Goal: Task Accomplishment & Management: Use online tool/utility

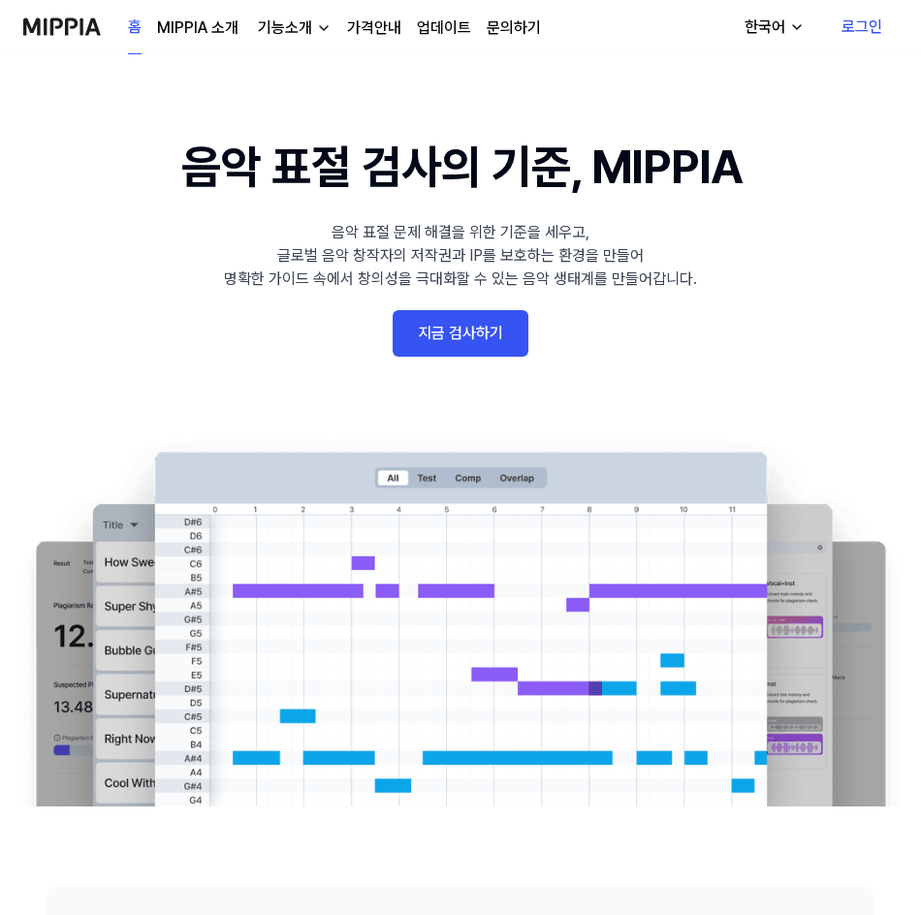
click at [427, 333] on link "지금 검사하기" at bounding box center [461, 333] width 136 height 47
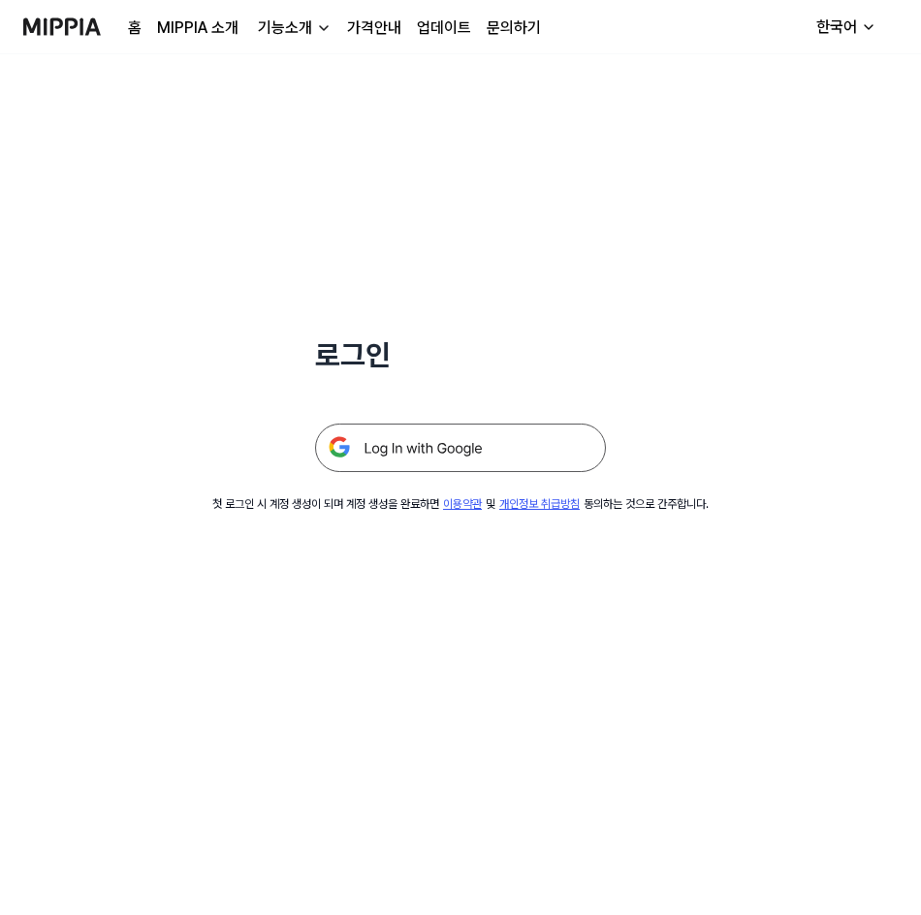
click at [428, 442] on img at bounding box center [460, 448] width 291 height 48
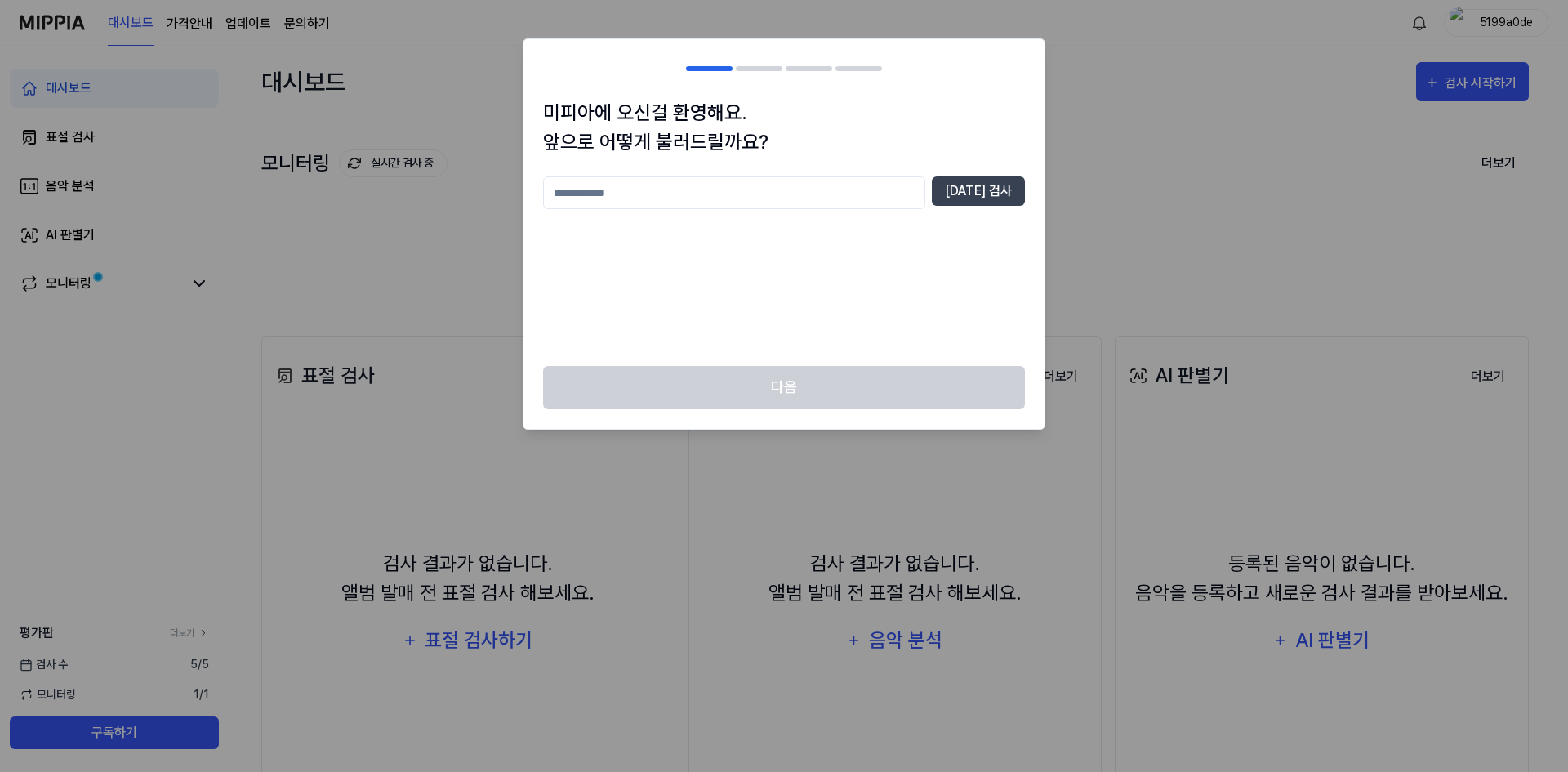
click at [796, 200] on input "text" at bounding box center [735, 192] width 383 height 33
click at [1022, 199] on button "[DATE] 검사" at bounding box center [978, 190] width 94 height 29
click at [833, 180] on input "***" at bounding box center [735, 192] width 383 height 33
type input "*"
type input "**"
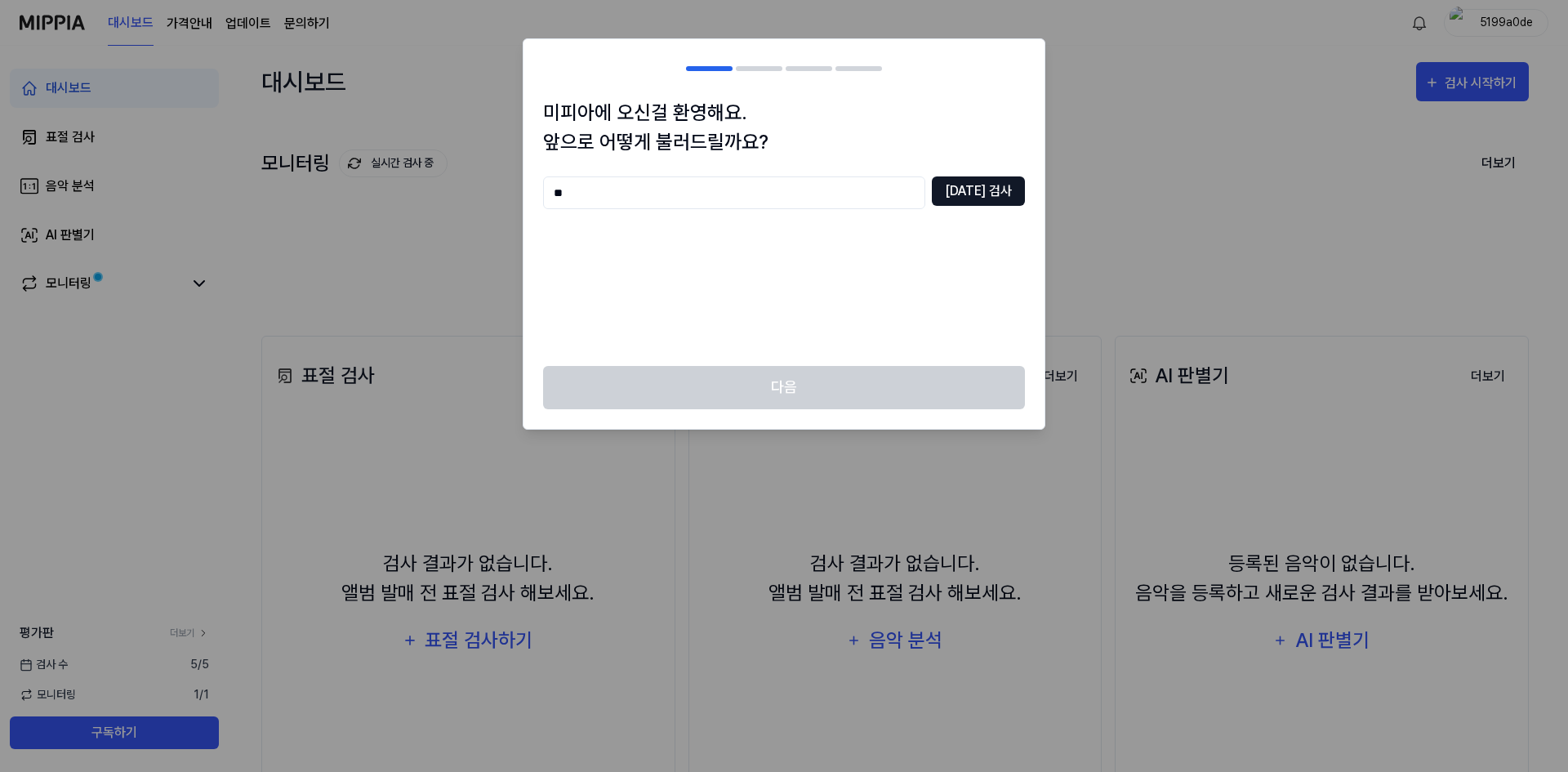
click at [1007, 194] on button "[DATE] 검사" at bounding box center [978, 190] width 94 height 29
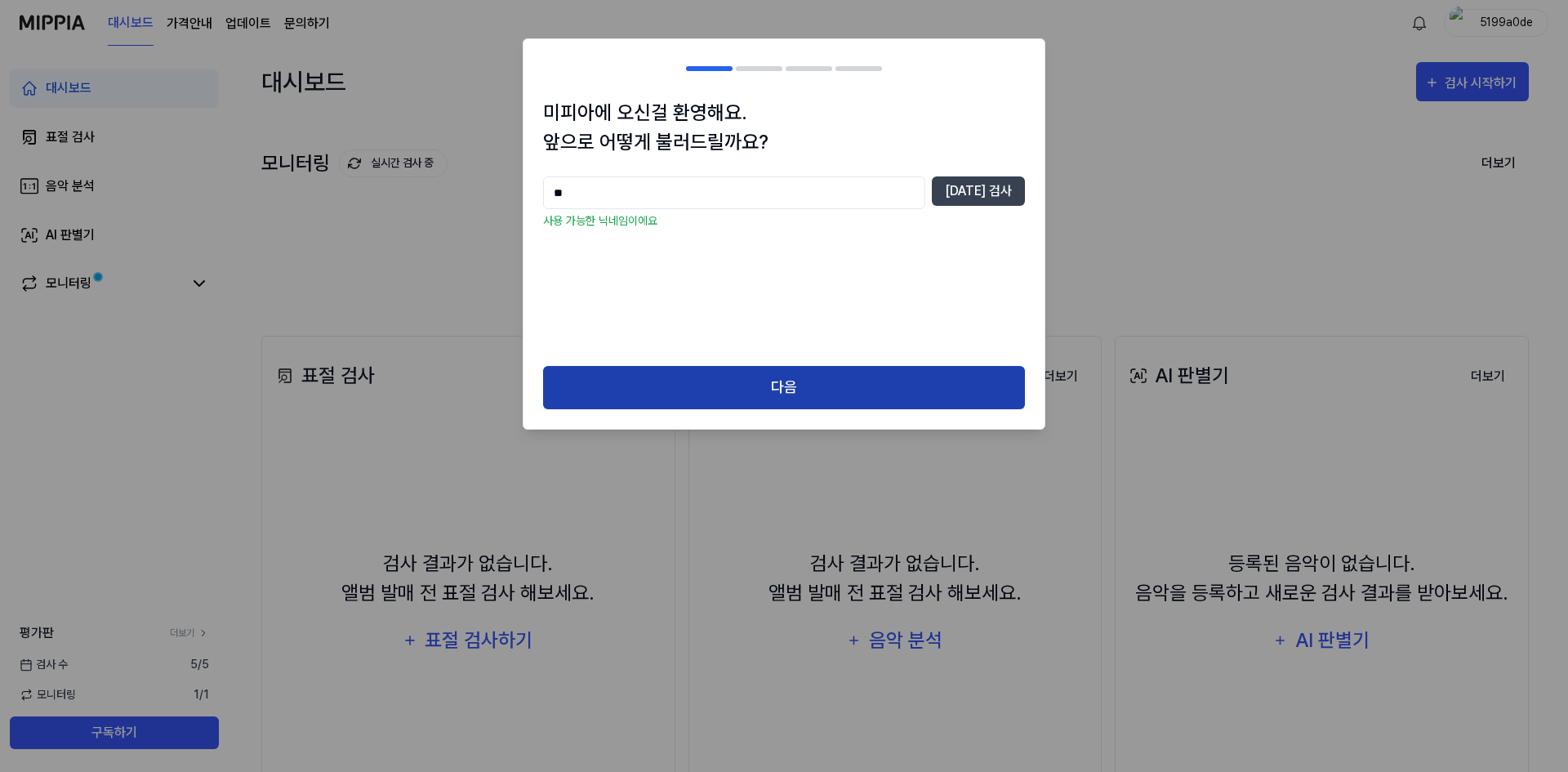
click at [935, 369] on button "다음" at bounding box center [784, 387] width 482 height 43
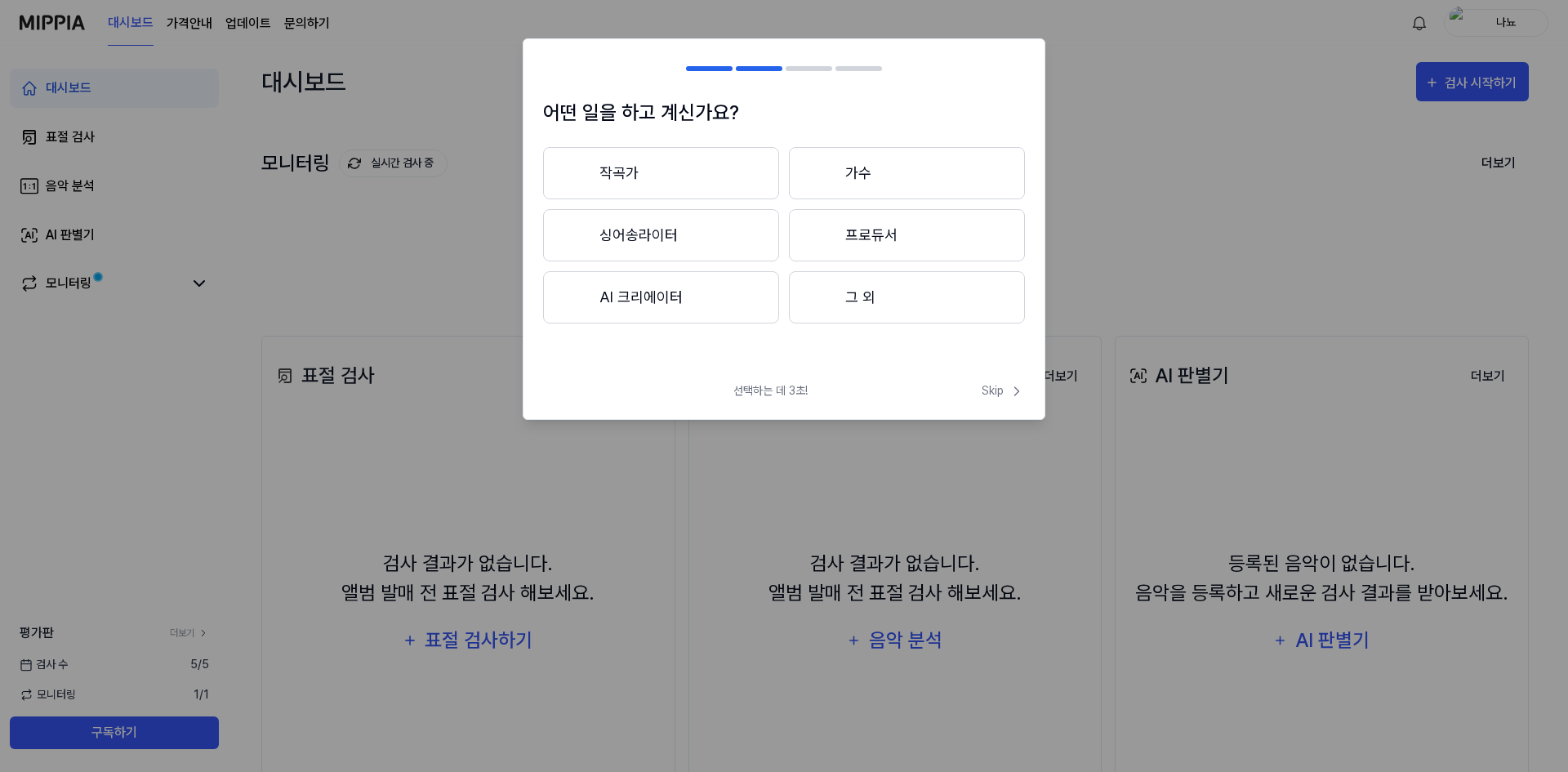
click at [741, 173] on button "작곡가" at bounding box center [661, 173] width 236 height 52
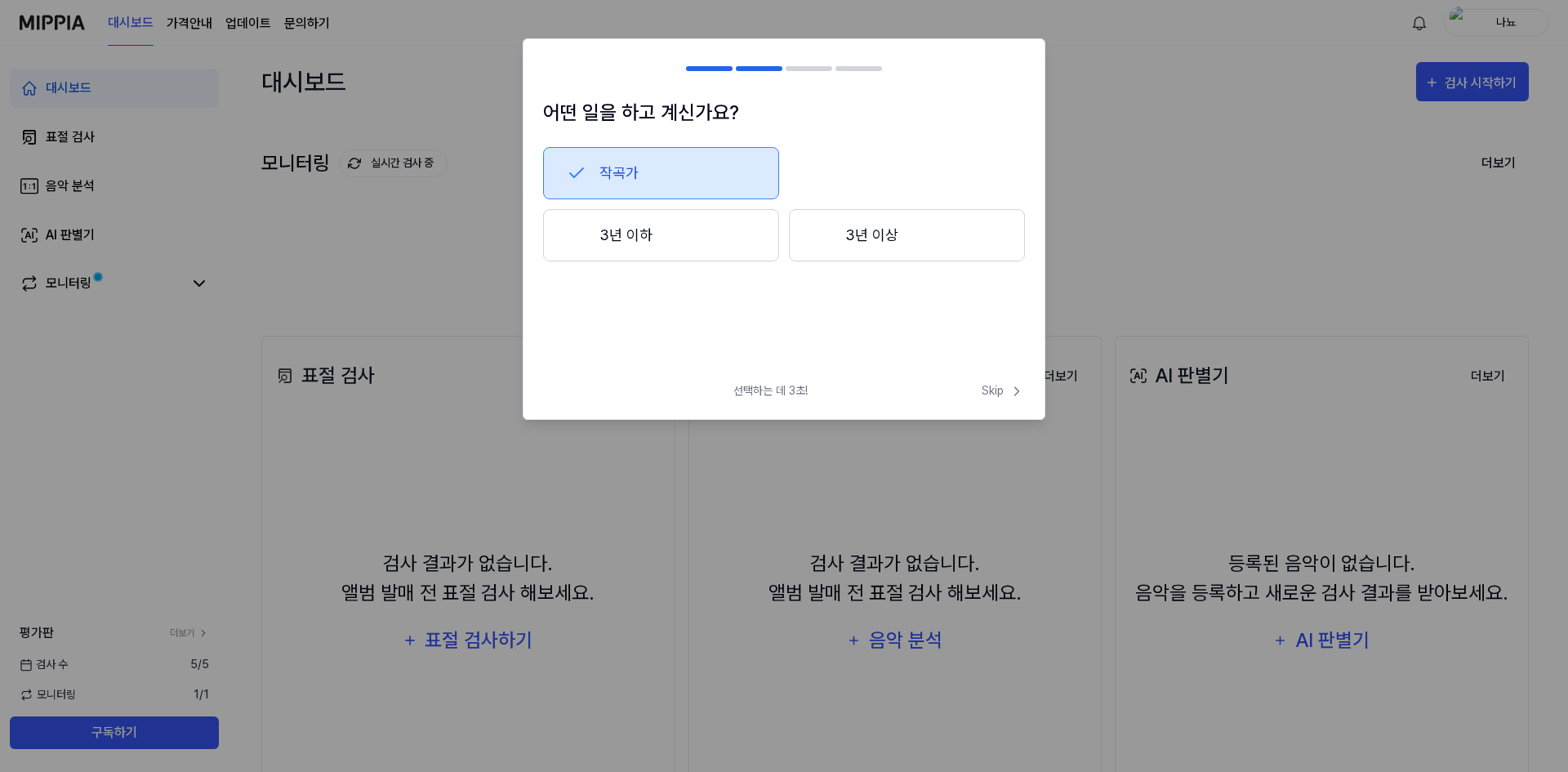
click at [738, 235] on button "3년 이하" at bounding box center [661, 235] width 236 height 52
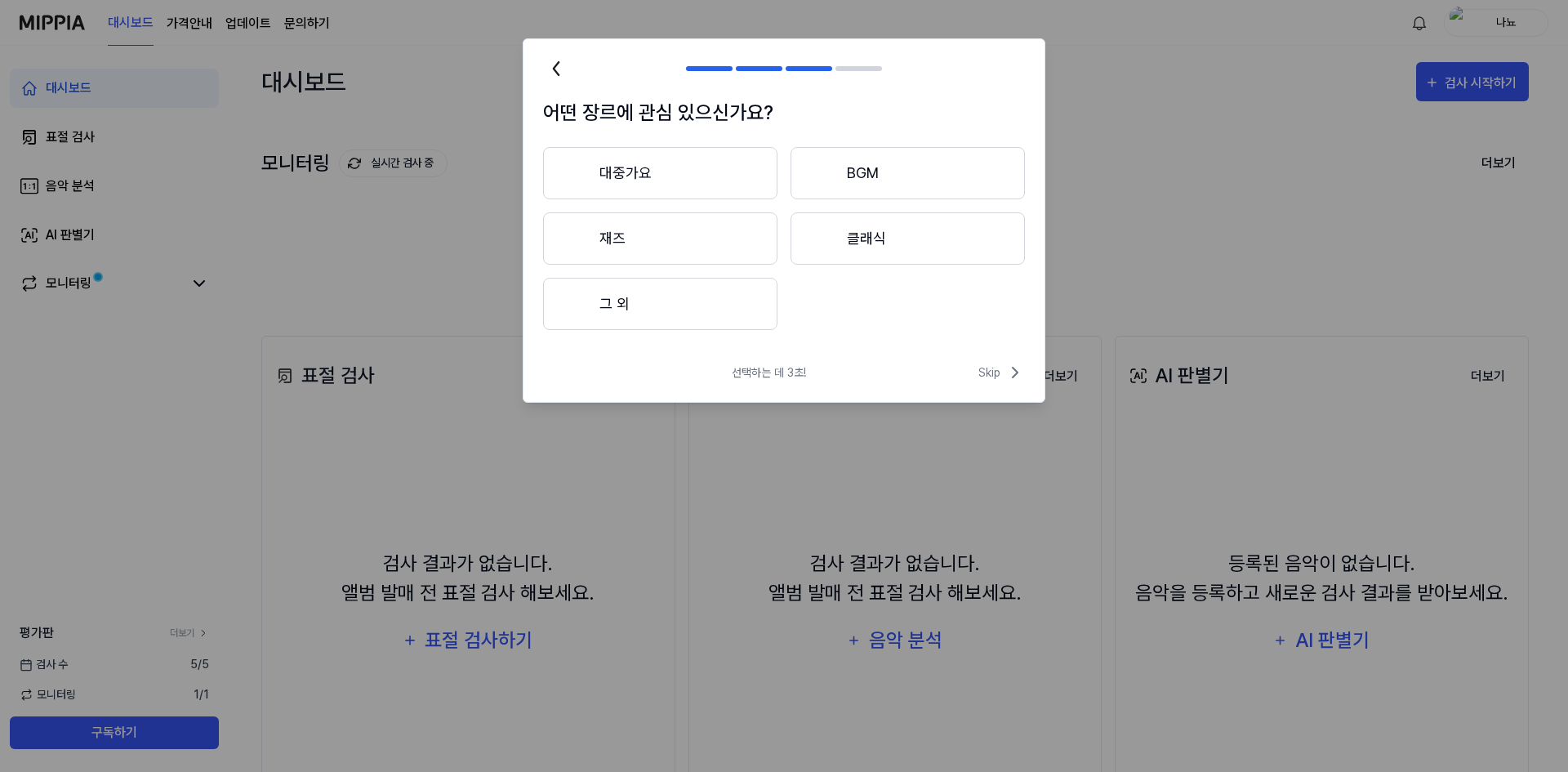
click at [757, 158] on button "대중가요" at bounding box center [661, 173] width 234 height 52
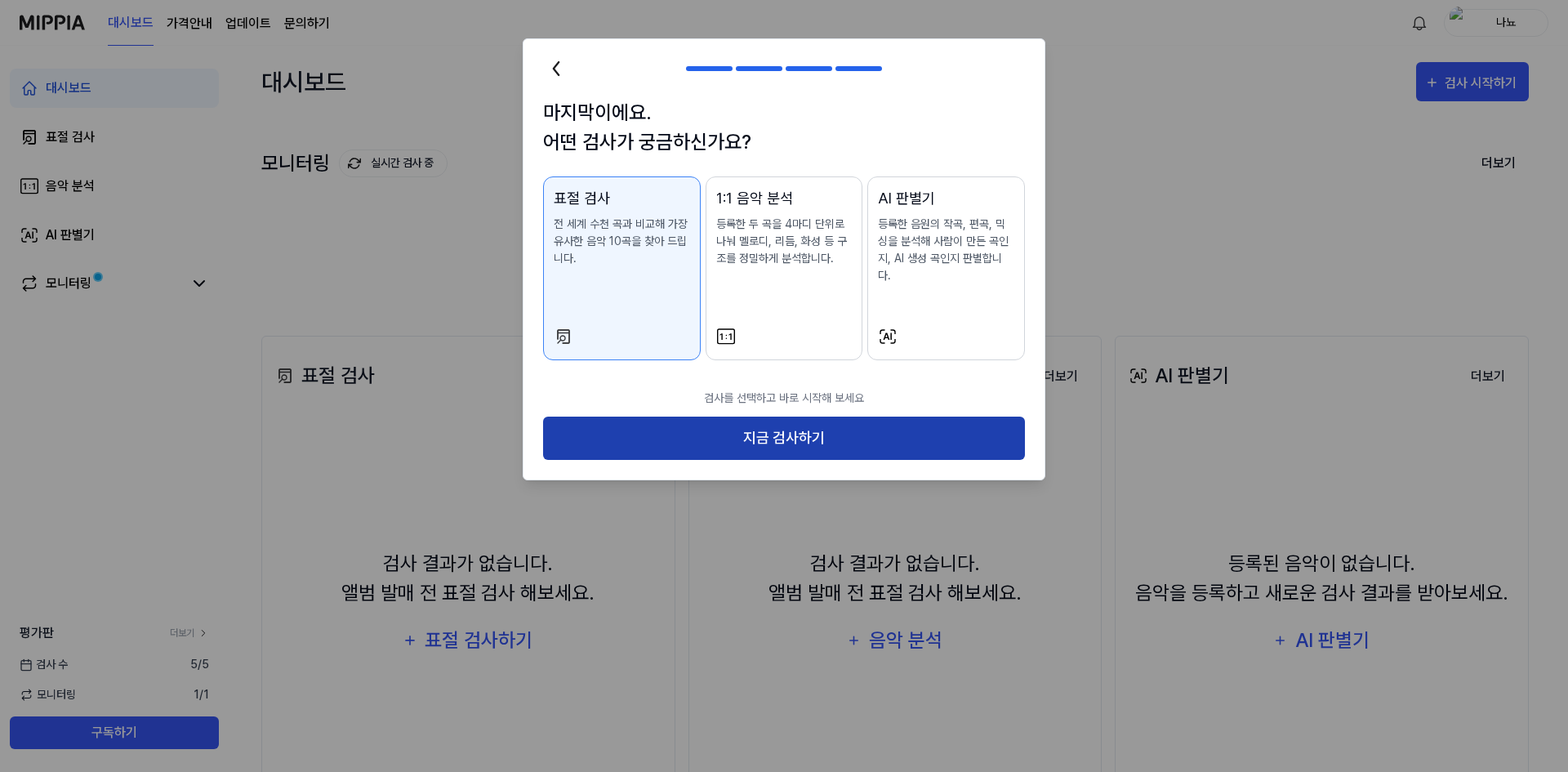
click at [656, 416] on button "지금 검사하기" at bounding box center [784, 437] width 482 height 43
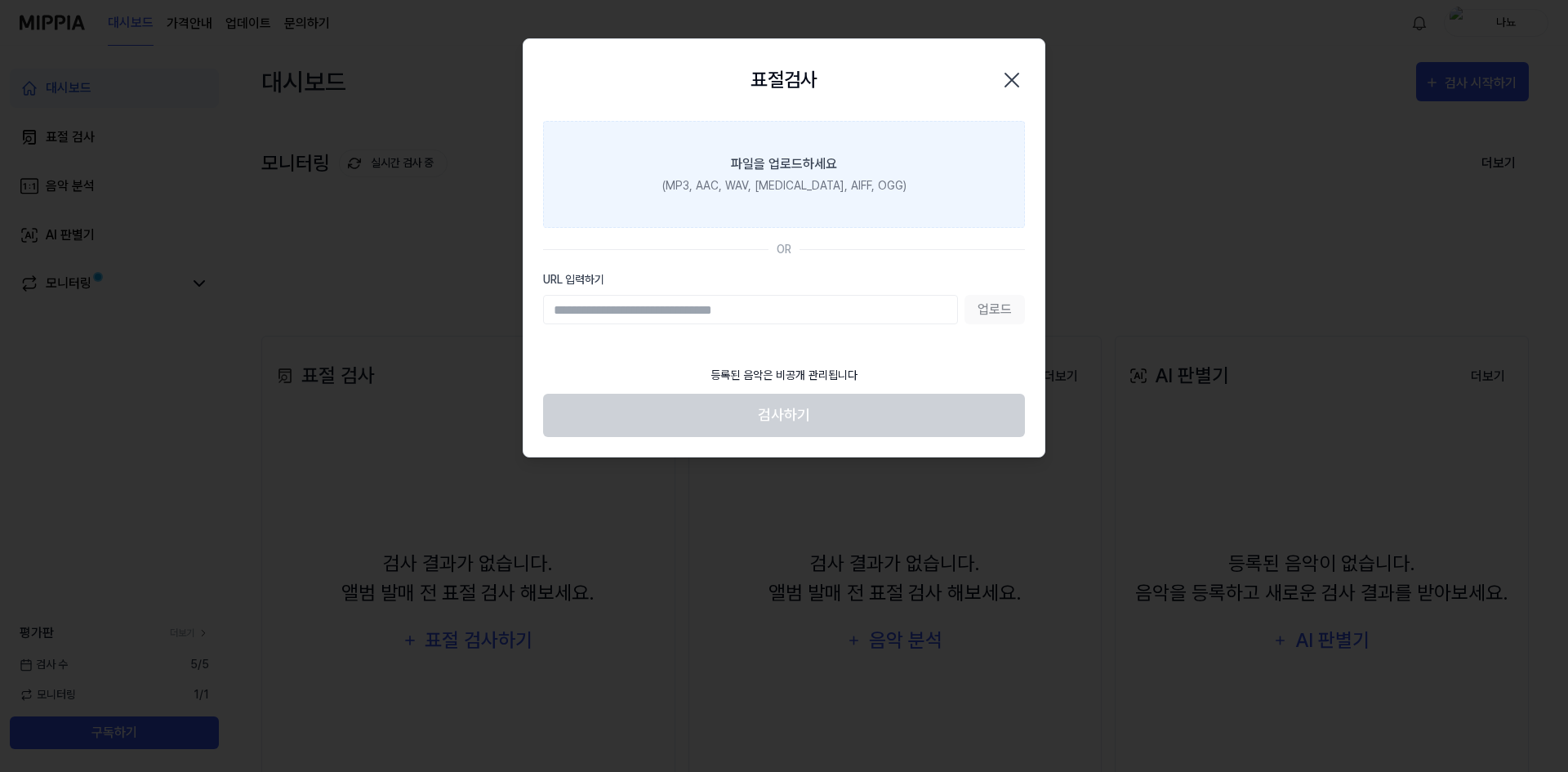
click at [769, 204] on label "파일을 업로드하세요 (MP3, AAC, WAV, [MEDICAL_DATA], AIFF, OGG)" at bounding box center [784, 174] width 482 height 107
click at [0, 0] on input "파일을 업로드하세요 (MP3, AAC, WAV, [MEDICAL_DATA], AIFF, OGG)" at bounding box center [0, 0] width 0 height 0
click at [865, 212] on label "파일을 업로드하세요 (MP3, AAC, WAV, [MEDICAL_DATA], AIFF, OGG)" at bounding box center [784, 174] width 482 height 107
click at [0, 0] on input "파일을 업로드하세요 (MP3, AAC, WAV, [MEDICAL_DATA], AIFF, OGG)" at bounding box center [0, 0] width 0 height 0
click at [793, 196] on label "파일을 업로드하세요 (MP3, AAC, WAV, [MEDICAL_DATA], AIFF, OGG)" at bounding box center [784, 174] width 482 height 107
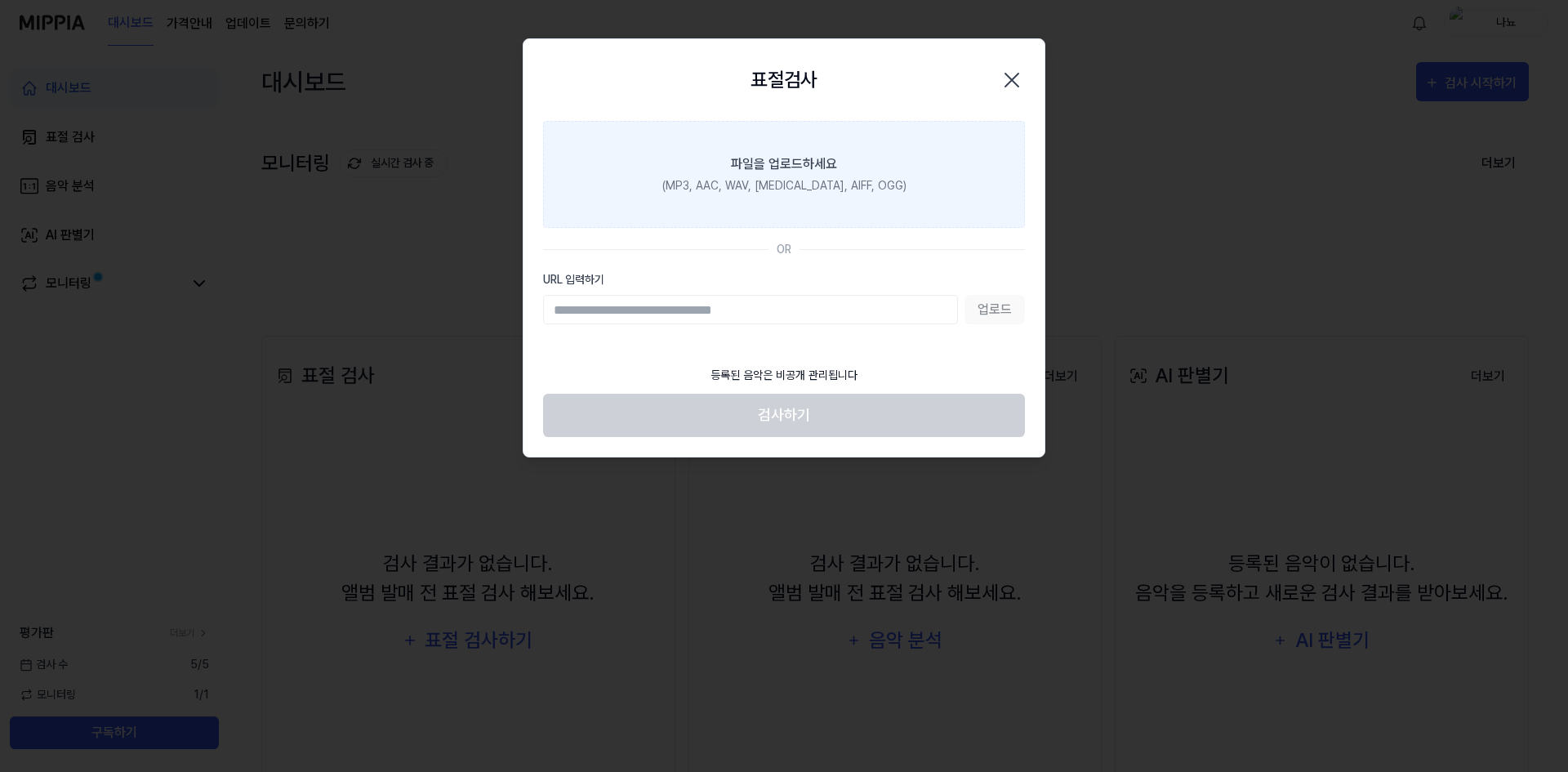
click at [0, 0] on input "파일을 업로드하세요 (MP3, AAC, WAV, [MEDICAL_DATA], AIFF, OGG)" at bounding box center [0, 0] width 0 height 0
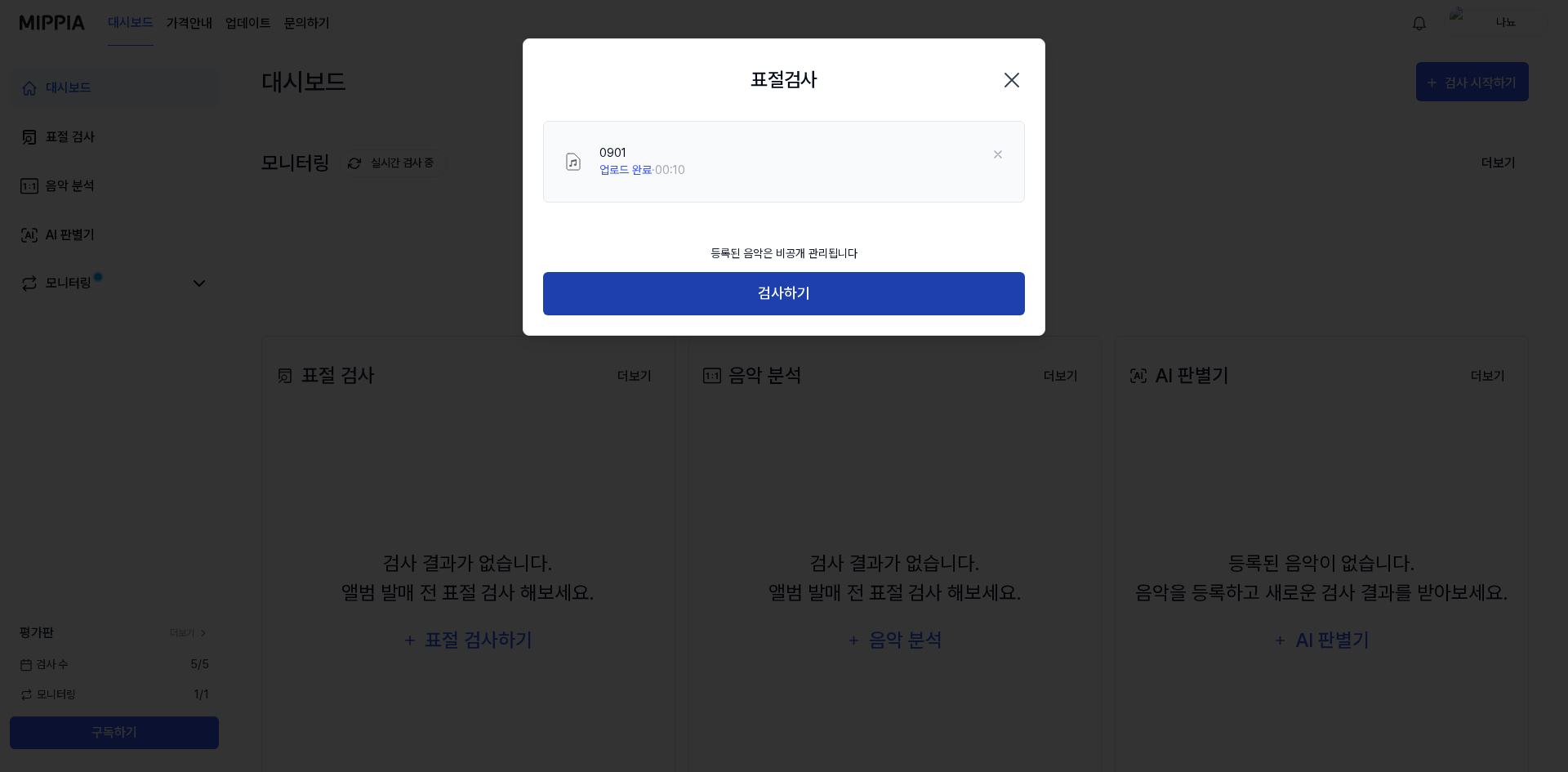
click at [813, 308] on button "검사하기" at bounding box center [784, 293] width 482 height 43
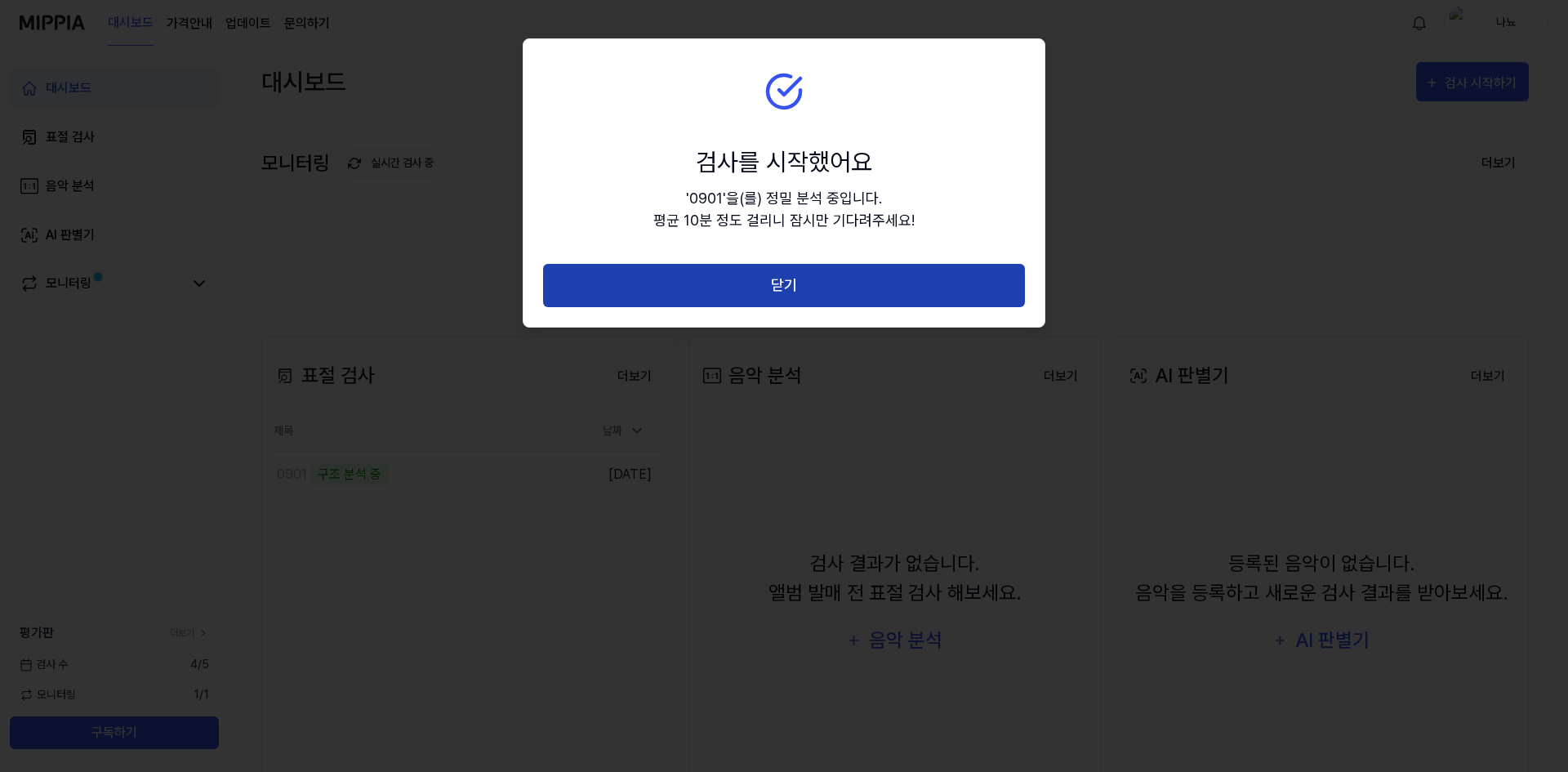
click at [807, 295] on button "닫기" at bounding box center [784, 285] width 482 height 43
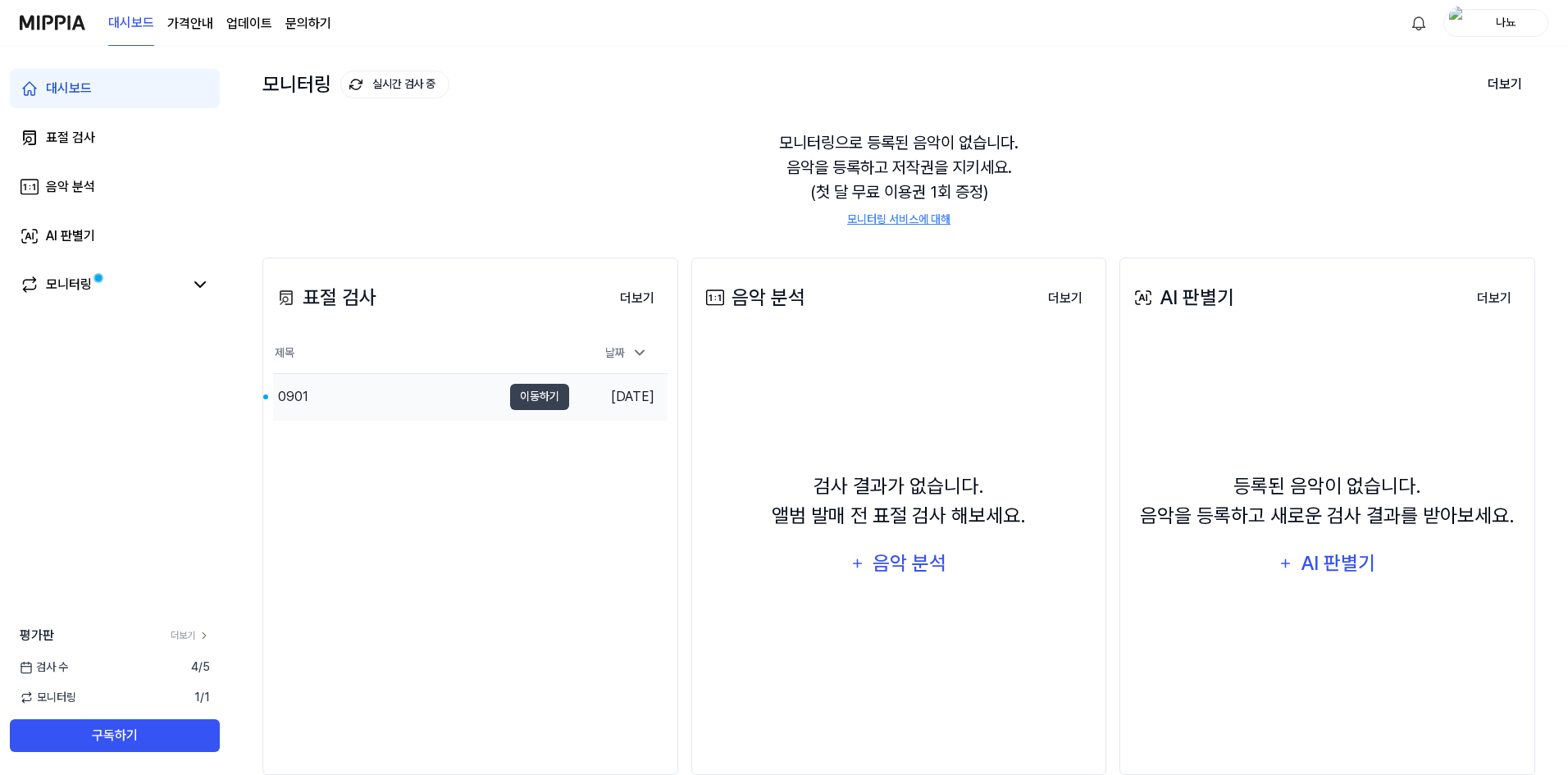
scroll to position [113, 0]
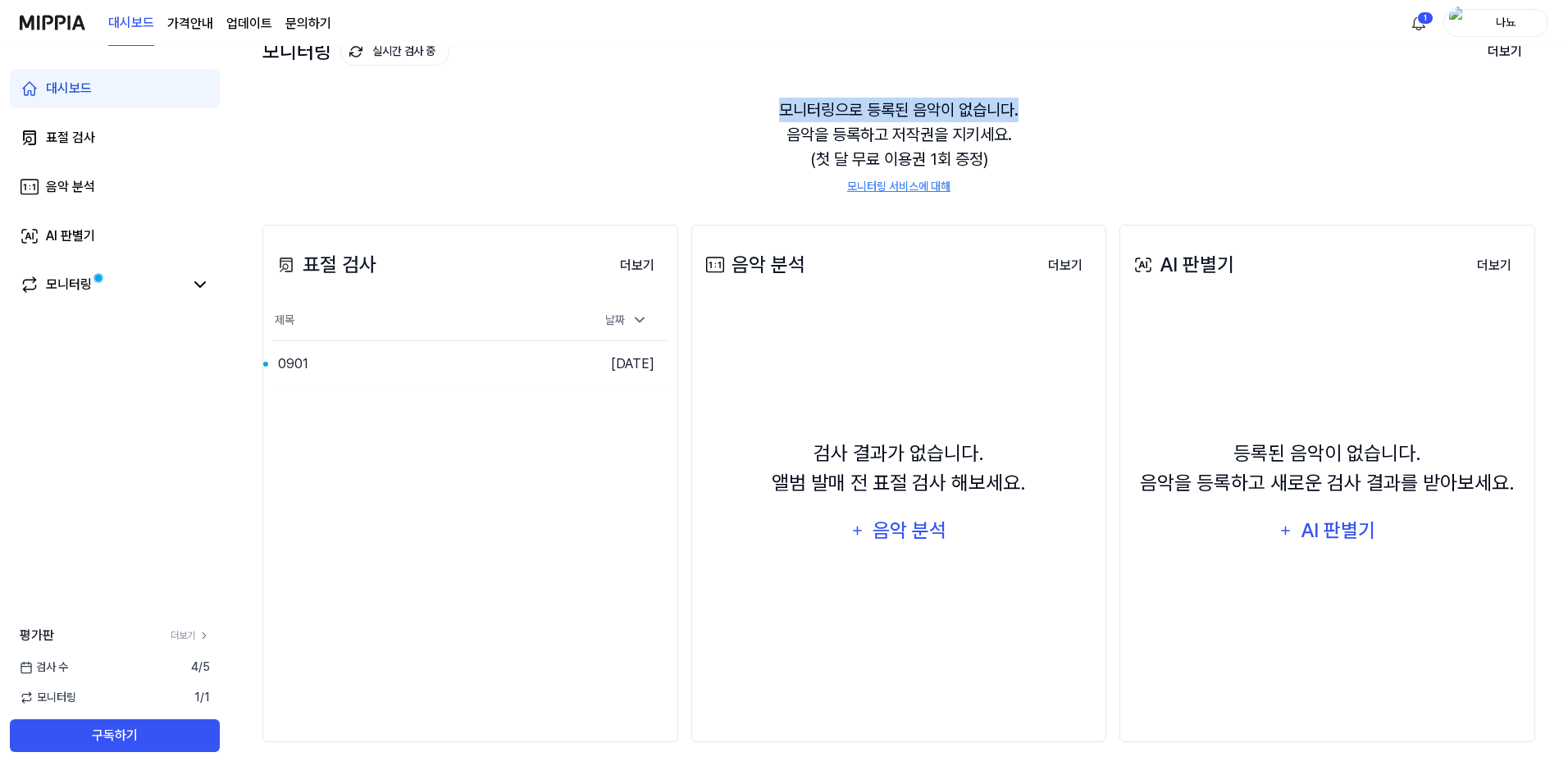
drag, startPoint x: 690, startPoint y: 88, endPoint x: 1032, endPoint y: 106, distance: 342.5
click at [1032, 105] on div "모니터링으로 등록된 음악이 없습니다. 음악을 등록하고 저작권을 지키세요. (첫 달 무료 이용권 1회 증정) 모니터링 서비스에 대해" at bounding box center [899, 146] width 1273 height 137
click at [1032, 118] on div "모니터링으로 등록된 음악이 없습니다. 음악을 등록하고 저작권을 지키세요. (첫 달 무료 이용권 1회 증정) 모니터링 서비스에 대해" at bounding box center [899, 146] width 1273 height 137
click at [1024, 133] on div "모니터링으로 등록된 음악이 없습니다. 음악을 등록하고 저작권을 지키세요. (첫 달 무료 이용권 1회 증정) 모니터링 서비스에 대해" at bounding box center [899, 146] width 1273 height 137
drag, startPoint x: 1024, startPoint y: 133, endPoint x: 862, endPoint y: 131, distance: 162.0
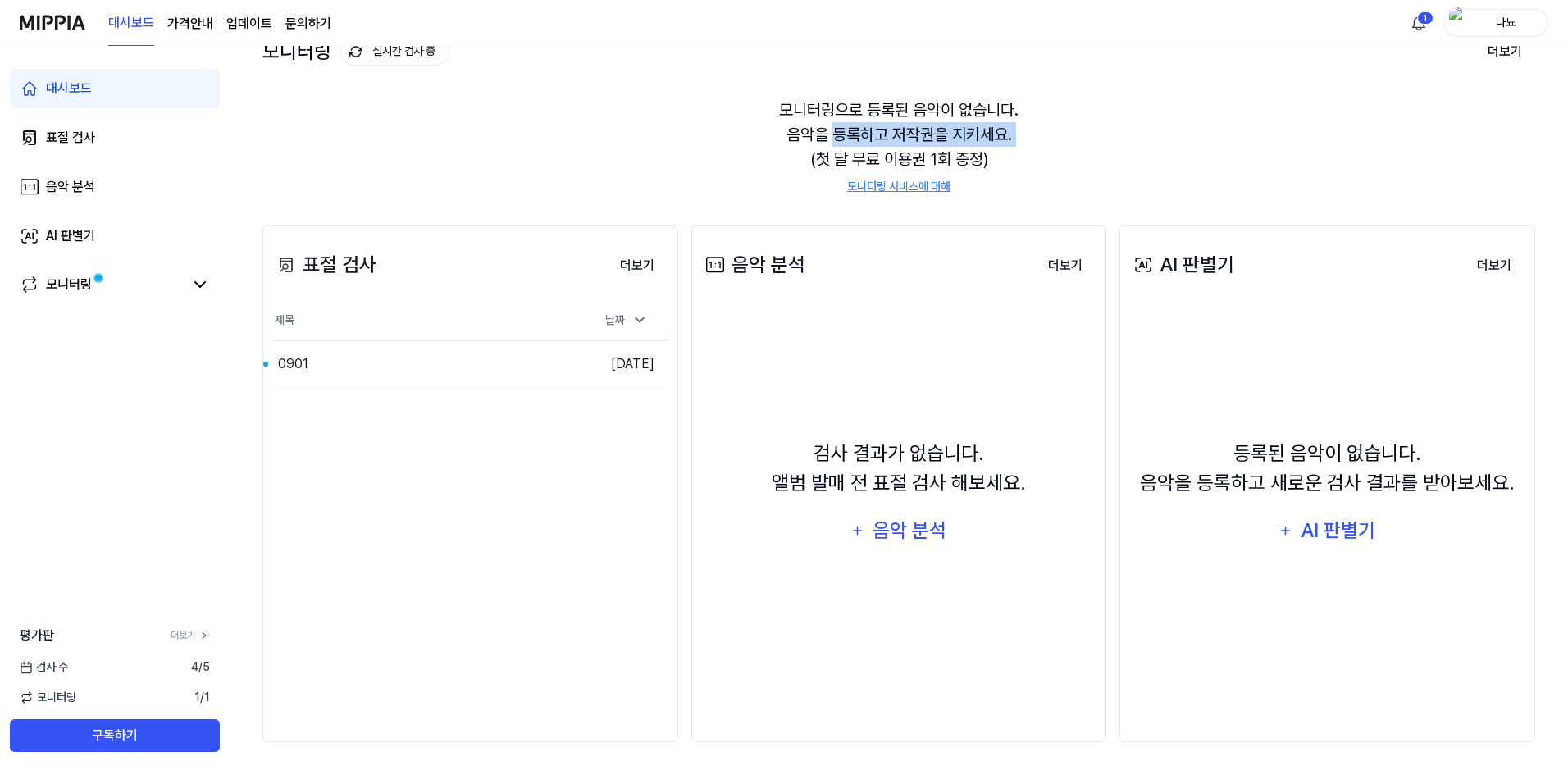
click at [862, 130] on div "모니터링으로 등록된 음악이 없습니다. 음악을 등록하고 저작권을 지키세요. (첫 달 무료 이용권 1회 증정) 모니터링 서비스에 대해" at bounding box center [899, 146] width 1273 height 137
click at [797, 162] on div "모니터링으로 등록된 음악이 없습니다. 음악을 등록하고 저작권을 지키세요. (첫 달 무료 이용권 1회 증정) 모니터링 서비스에 대해" at bounding box center [899, 146] width 1273 height 137
drag, startPoint x: 797, startPoint y: 163, endPoint x: 959, endPoint y: 164, distance: 162.0
click at [956, 164] on div "모니터링으로 등록된 음악이 없습니다. 음악을 등록하고 저작권을 지키세요. (첫 달 무료 이용권 1회 증정) 모니터링 서비스에 대해" at bounding box center [899, 146] width 1273 height 137
click at [1076, 151] on div "모니터링으로 등록된 음악이 없습니다. 음악을 등록하고 저작권을 지키세요. (첫 달 무료 이용권 1회 증정) 모니터링 서비스에 대해" at bounding box center [899, 146] width 1273 height 137
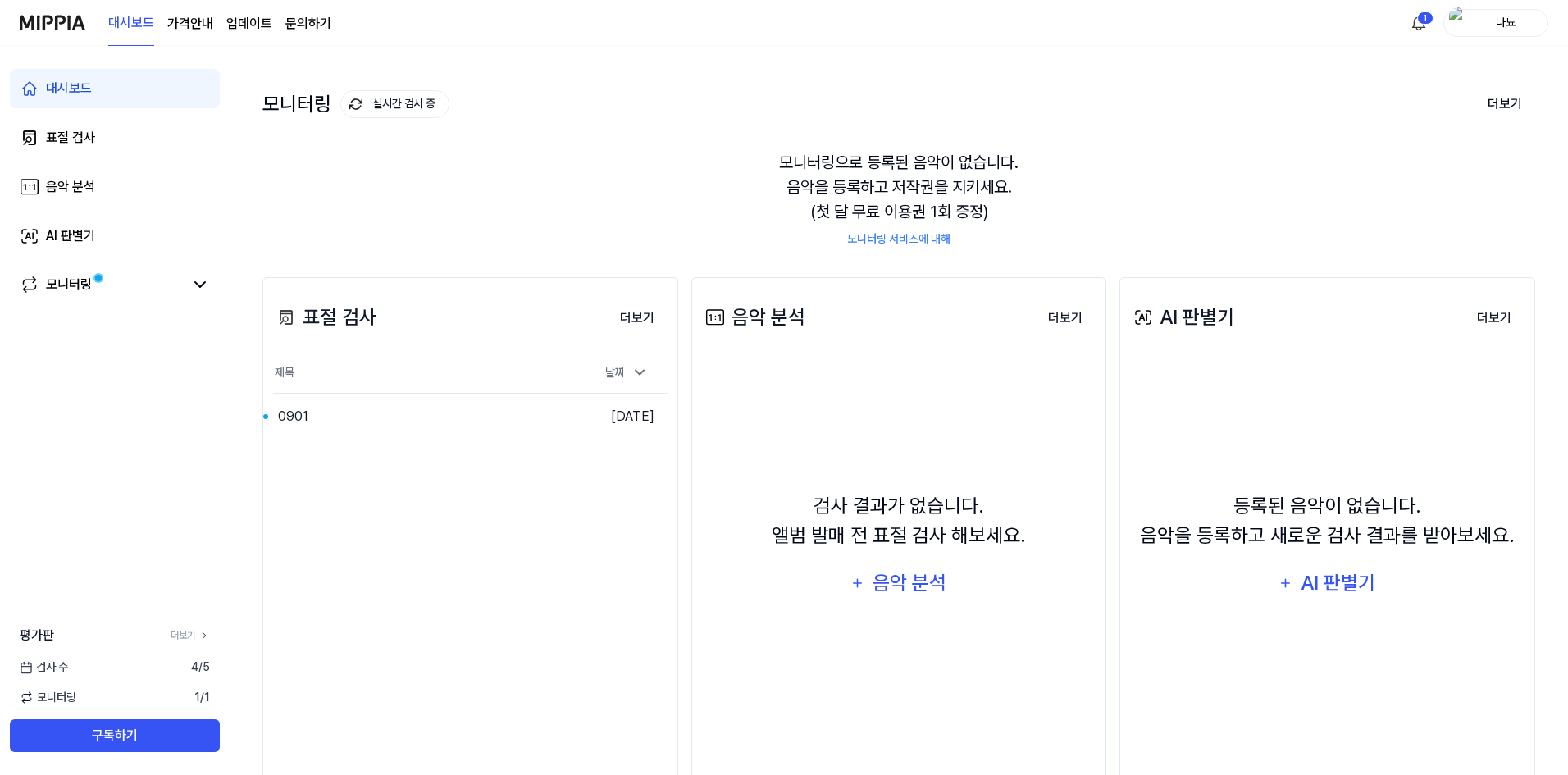
scroll to position [30, 0]
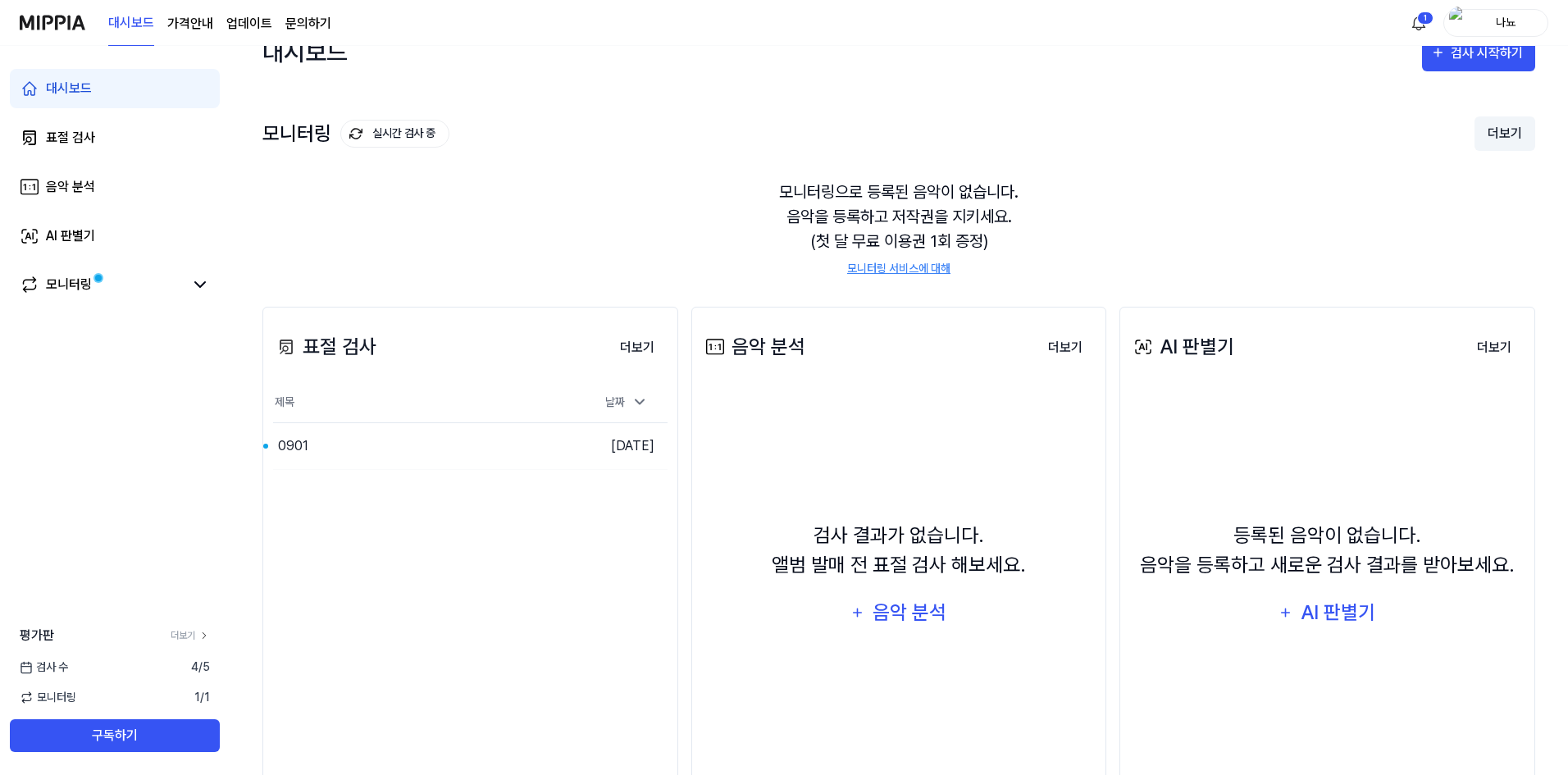
click at [1502, 130] on button "더보기" at bounding box center [1505, 134] width 61 height 35
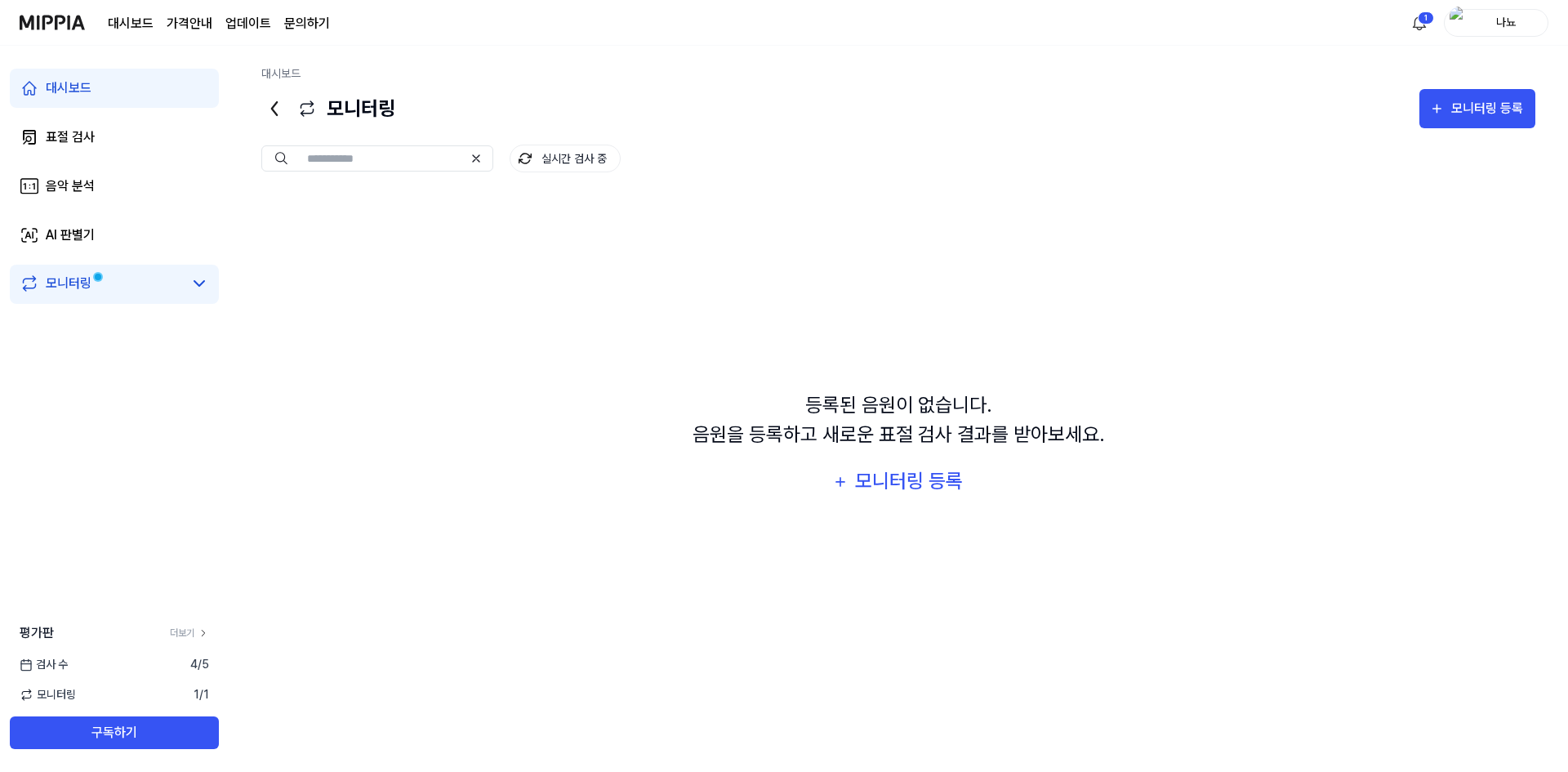
click at [260, 110] on div "대시보드 모니터링 모니터링 등록 모니터링 실시간 검사 중 실시간 검사 중 등록된 음원이 없습니다. 음원을 등록하고 새로운 표절 검사 결과를 받…" at bounding box center [898, 409] width 1340 height 726
click at [271, 107] on icon at bounding box center [274, 108] width 26 height 26
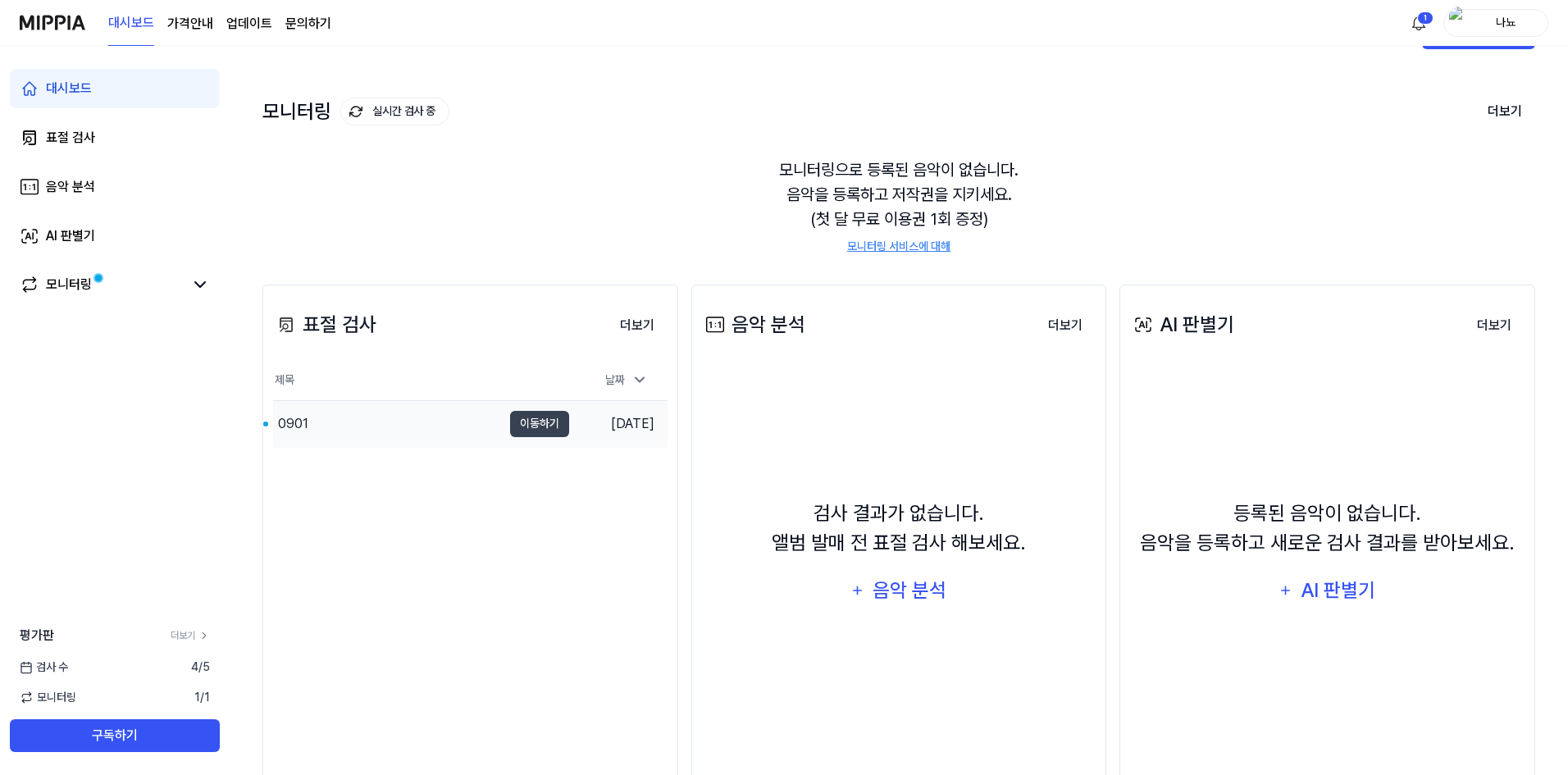
scroll to position [82, 0]
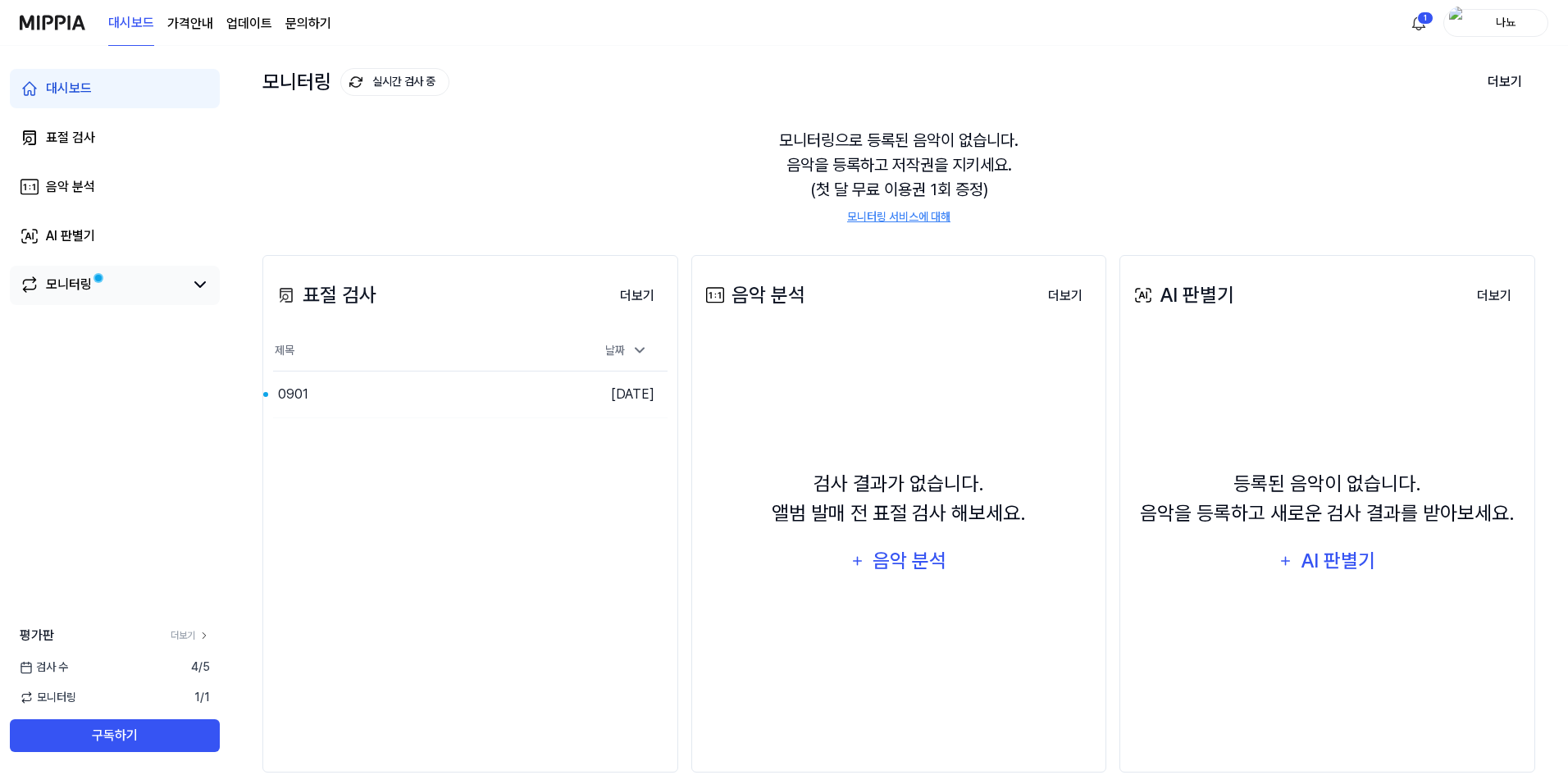
click at [95, 276] on span at bounding box center [98, 278] width 7 height 7
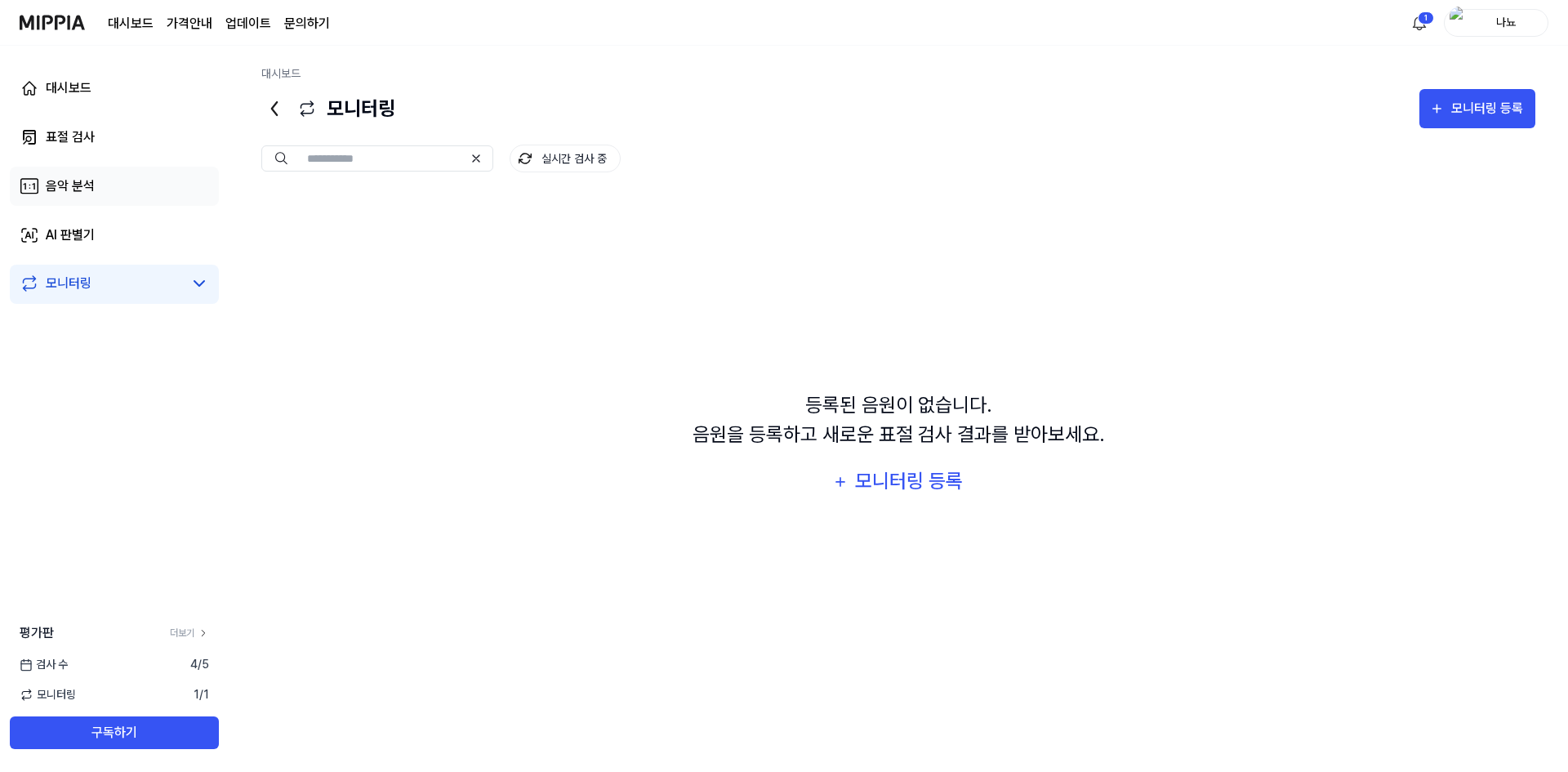
click at [151, 187] on link "음악 분석" at bounding box center [115, 186] width 209 height 40
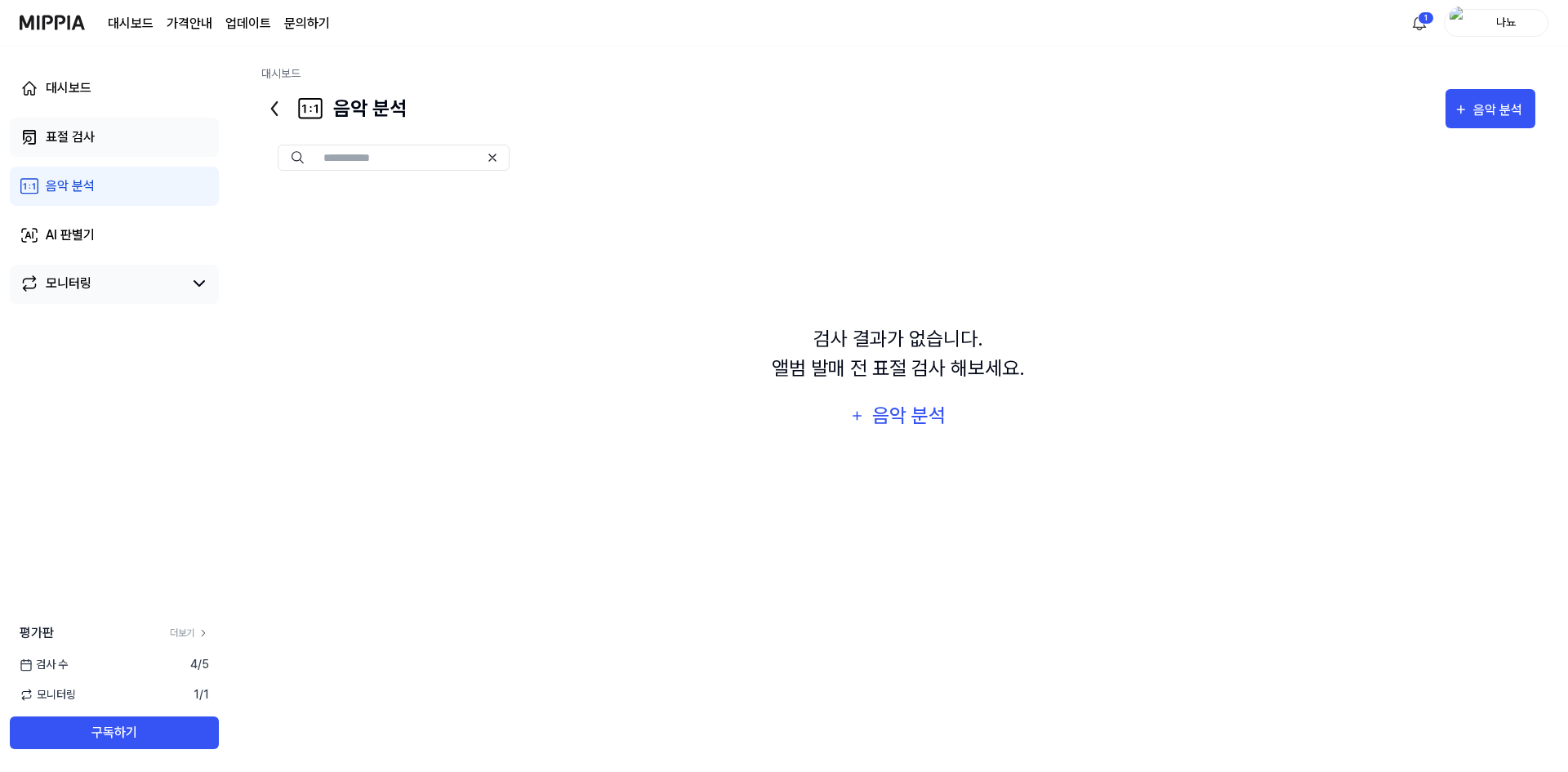
click at [149, 119] on link "표절 검사" at bounding box center [115, 137] width 209 height 40
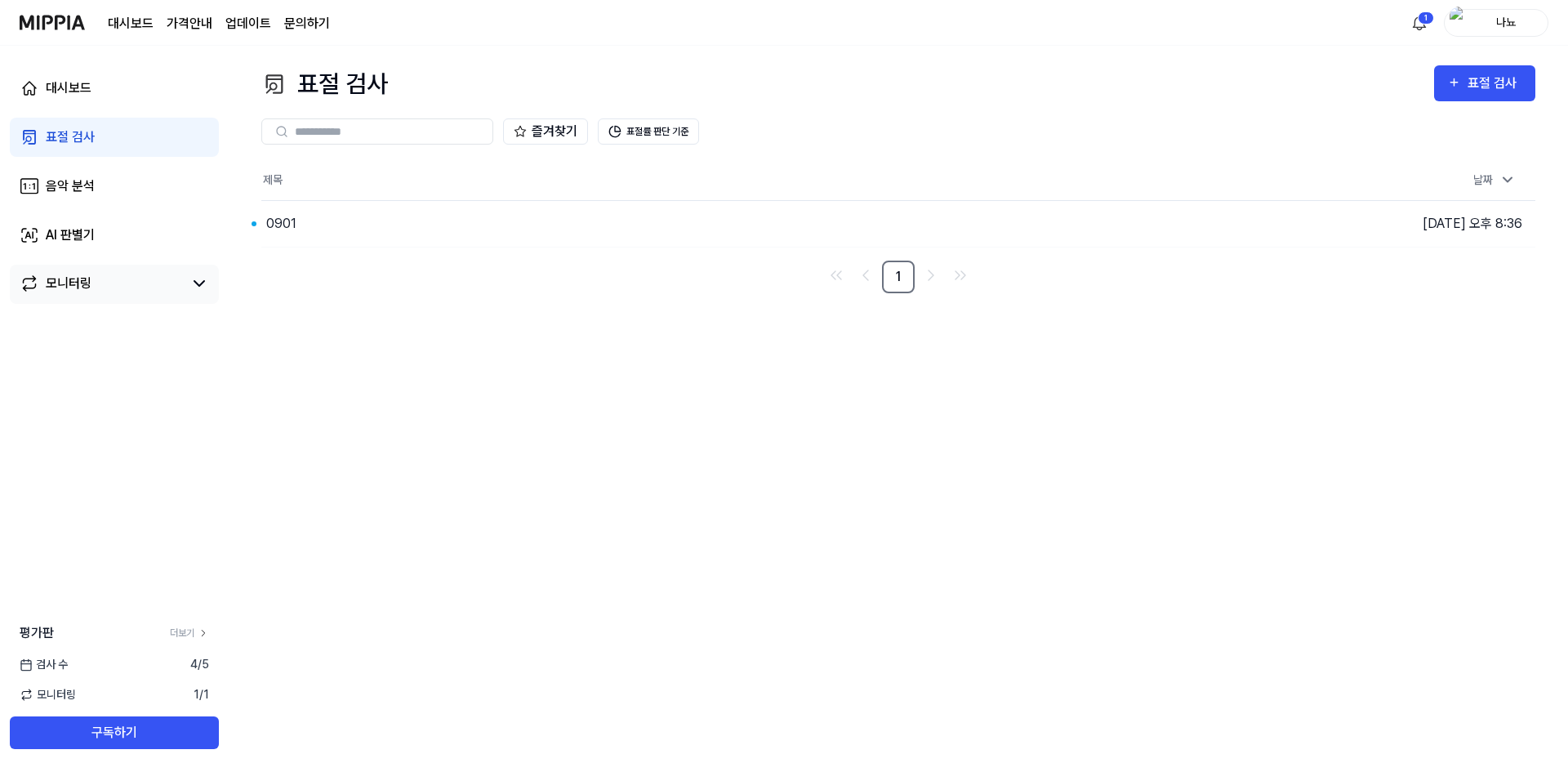
click at [486, 258] on div "제목 날짜 0901 이동하기 [DATE] 오후 8:36 1" at bounding box center [898, 227] width 1274 height 132
click at [486, 243] on div "0901" at bounding box center [669, 223] width 816 height 46
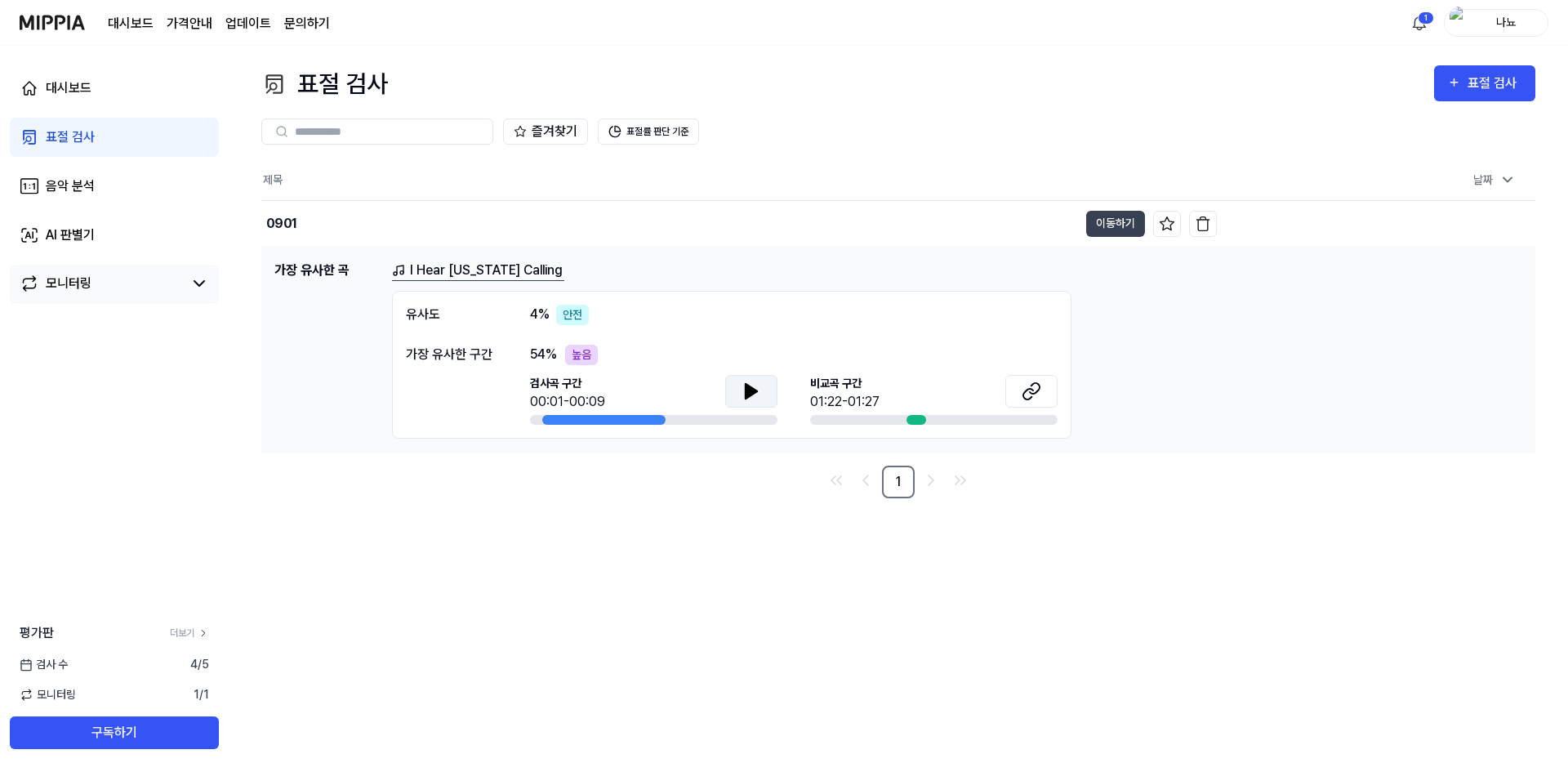
click at [748, 392] on icon at bounding box center [752, 391] width 12 height 14
drag, startPoint x: 542, startPoint y: 315, endPoint x: 532, endPoint y: 318, distance: 10.4
click at [532, 318] on div "4 % 안전" at bounding box center [559, 315] width 59 height 20
drag, startPoint x: 656, startPoint y: 326, endPoint x: 658, endPoint y: 338, distance: 12.2
click at [656, 333] on div "유사도 4 % 안전 가장 유사한 구간 54 % 높음 검사곡 구간 00:07/00:09 [GEOGRAPHIC_DATA] 구간 01:22-01:27" at bounding box center [731, 364] width 679 height 147
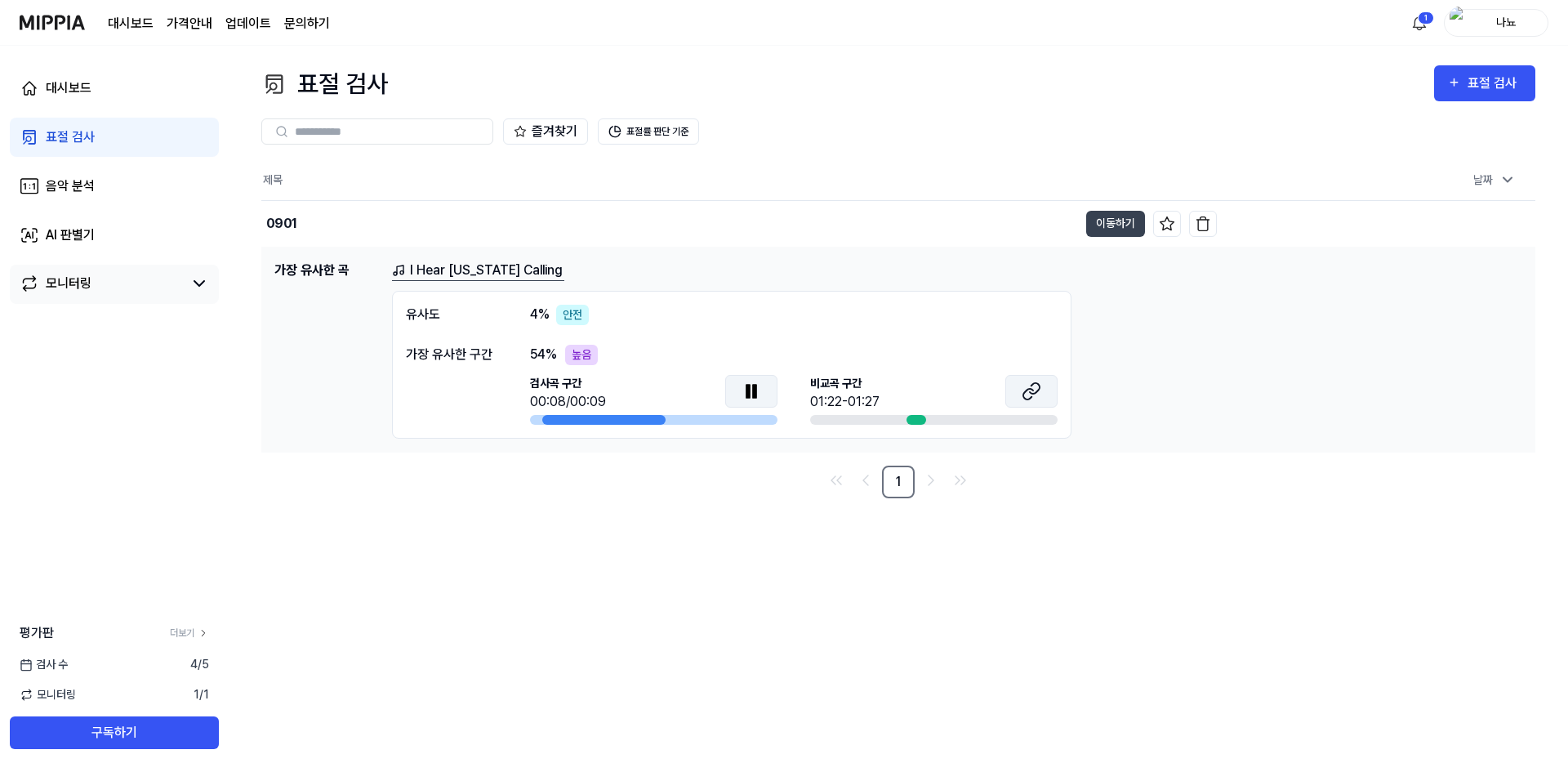
click at [1036, 405] on button at bounding box center [1031, 391] width 52 height 33
click at [1005, 375] on button at bounding box center [1031, 391] width 52 height 33
click at [760, 393] on icon at bounding box center [751, 391] width 19 height 19
drag, startPoint x: 1351, startPoint y: 451, endPoint x: 1308, endPoint y: 598, distance: 153.2
click at [1351, 451] on td "가장 유사한 곡 I Hear [US_STATE] Calling 유사도 4 % 안전 가장 유사한 구간 54 % 높음 검사곡 구간 00:01-00…" at bounding box center [898, 349] width 1274 height 205
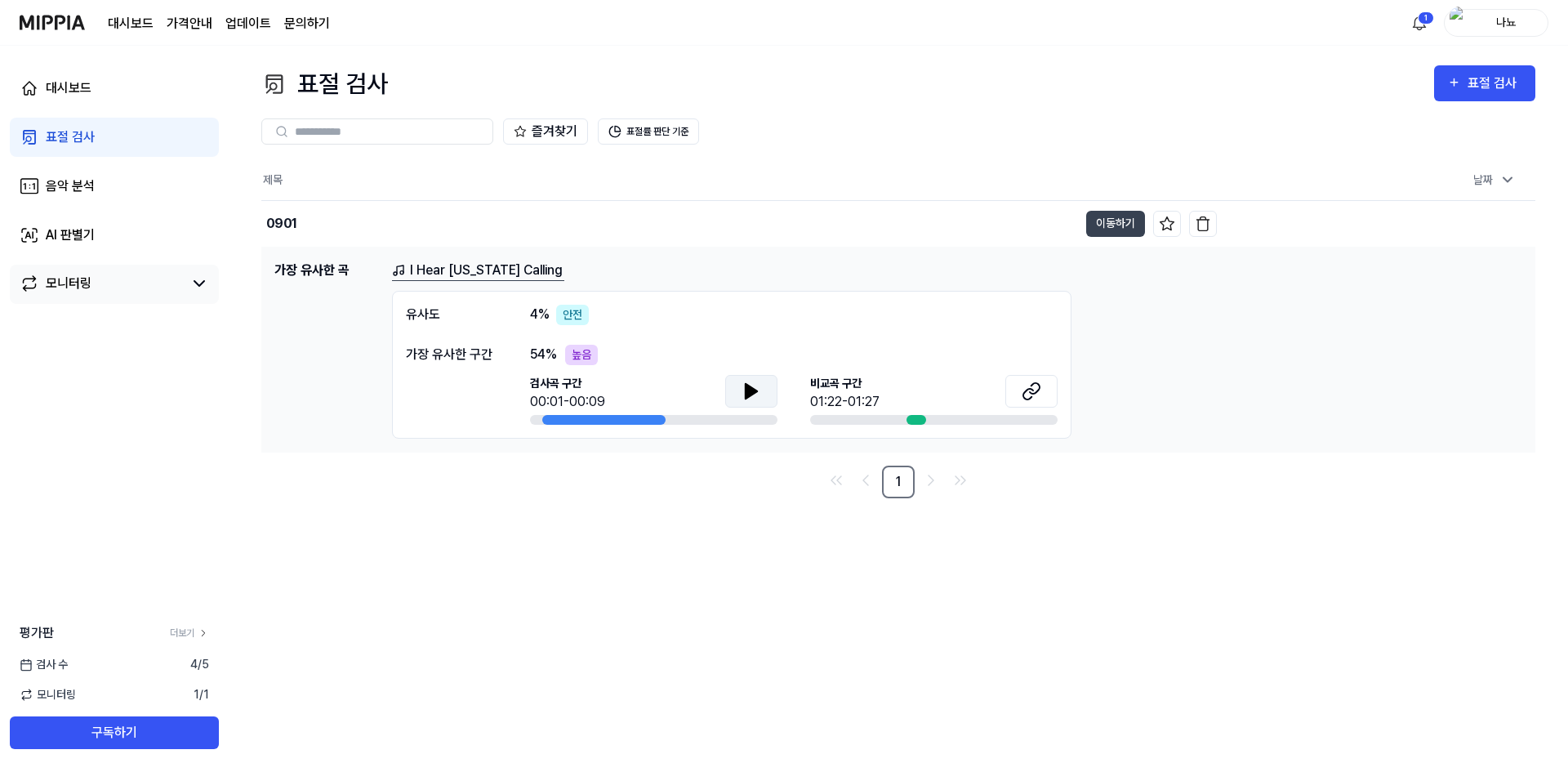
drag, startPoint x: 1058, startPoint y: 581, endPoint x: 1069, endPoint y: 598, distance: 20.2
click at [1060, 585] on div "표절 검사 표절 검사 표절 검사 음악 분석 AI 판별기 즐겨찾기 표절률 판단 기준 제목 날짜 0901 이동하기 [DATE] 오후 8:36 가장…" at bounding box center [898, 409] width 1340 height 726
